Goal: Task Accomplishment & Management: Complete application form

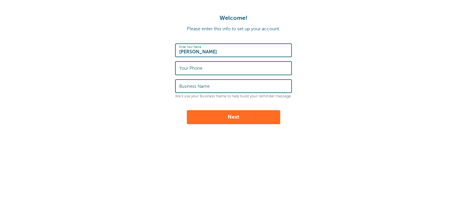
click at [212, 69] on input "Your Phone" at bounding box center [233, 68] width 109 height 13
type input "7017115575"
click at [210, 85] on input "Business Name" at bounding box center [233, 86] width 109 height 13
type input "GT RACING STORE"
click at [231, 117] on button "Next" at bounding box center [233, 117] width 93 height 14
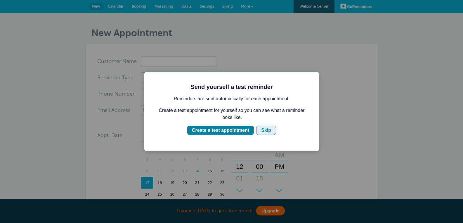
click at [264, 132] on div "Skip" at bounding box center [266, 130] width 10 height 7
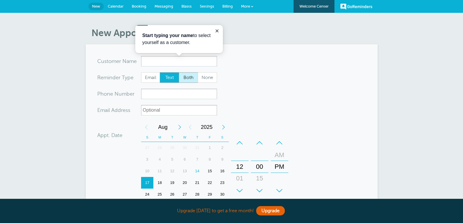
click at [194, 75] on span "Both" at bounding box center [188, 78] width 19 height 10
click at [179, 72] on input "Both" at bounding box center [178, 72] width 0 height 0
radio input "true"
click at [206, 77] on span "None" at bounding box center [207, 78] width 19 height 10
click at [198, 72] on input "None" at bounding box center [197, 72] width 0 height 0
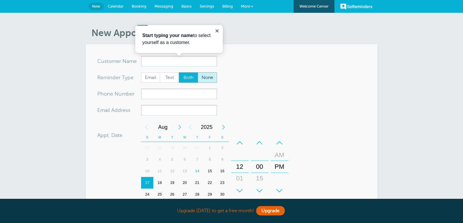
radio input "true"
click at [154, 75] on span "Email" at bounding box center [150, 78] width 19 height 10
click at [141, 72] on input "Email" at bounding box center [141, 72] width 0 height 0
radio input "true"
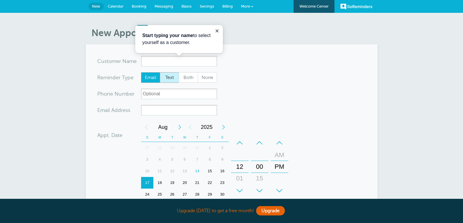
click at [168, 77] on span "Text" at bounding box center [169, 78] width 19 height 10
click at [160, 72] on input "Text" at bounding box center [159, 72] width 0 height 0
radio input "true"
